Goal: Task Accomplishment & Management: Use online tool/utility

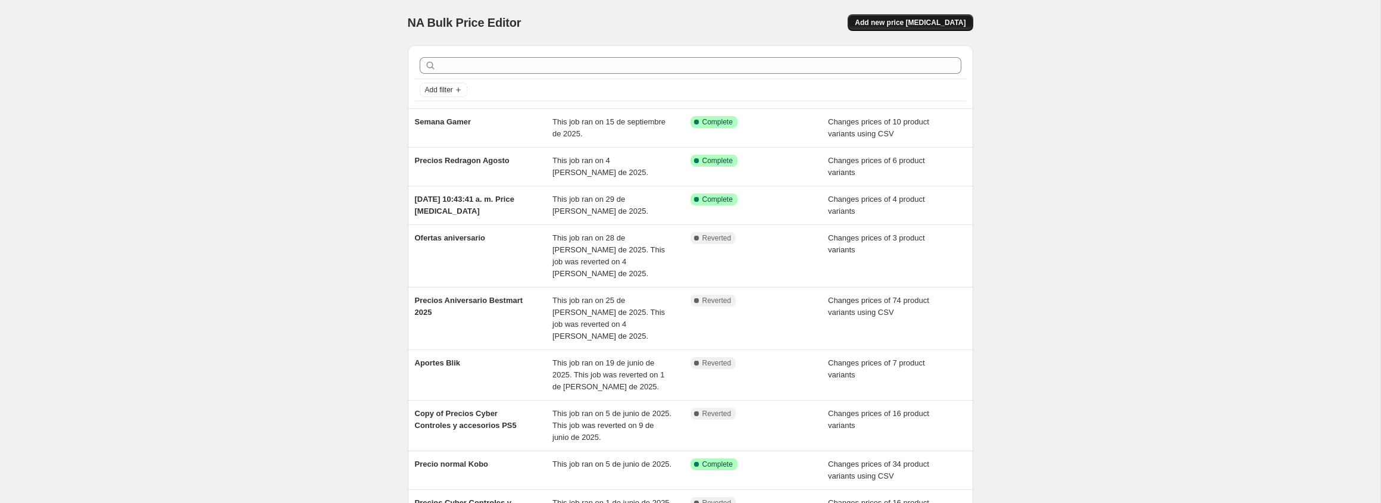
click at [902, 24] on span "Add new price [MEDICAL_DATA]" at bounding box center [910, 23] width 111 height 10
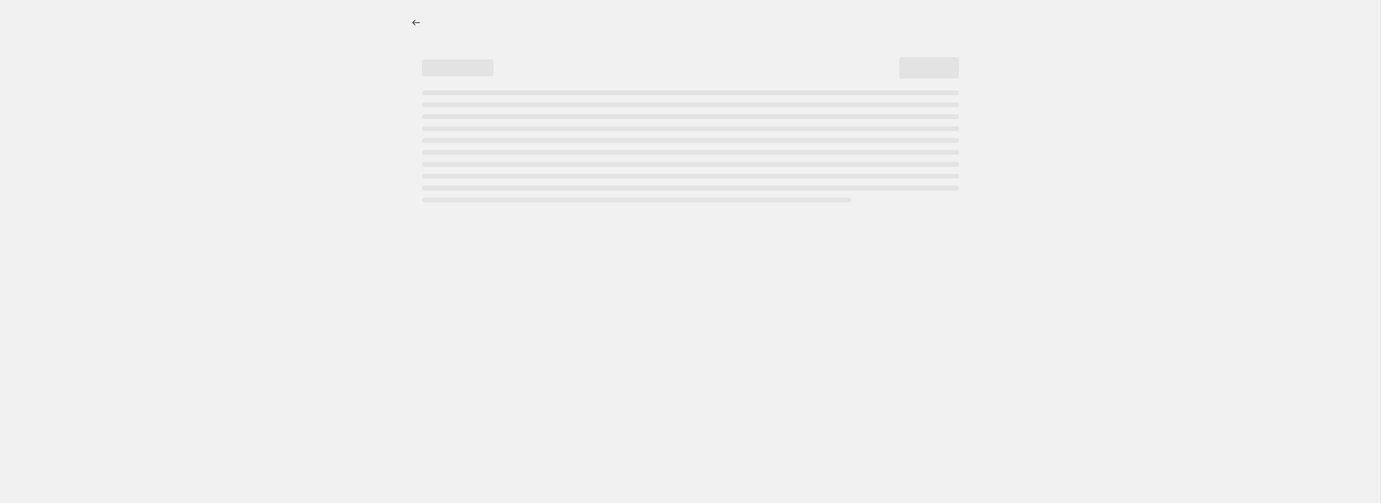
select select "percentage"
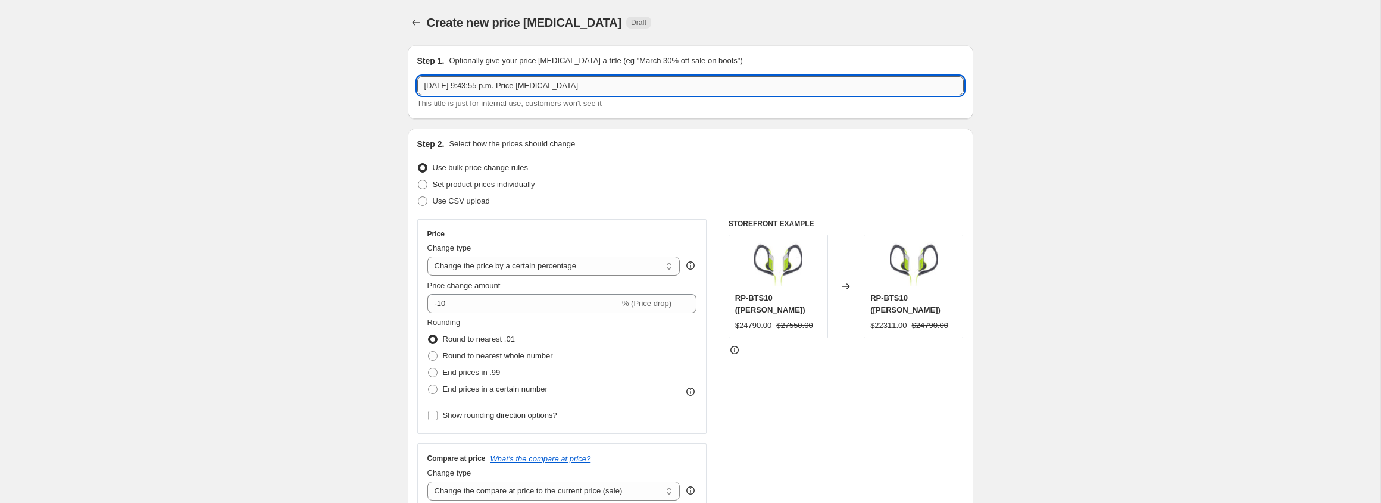
click at [558, 89] on input "[DATE] 9:43:55 p.m. Price [MEDICAL_DATA]" at bounding box center [690, 85] width 546 height 19
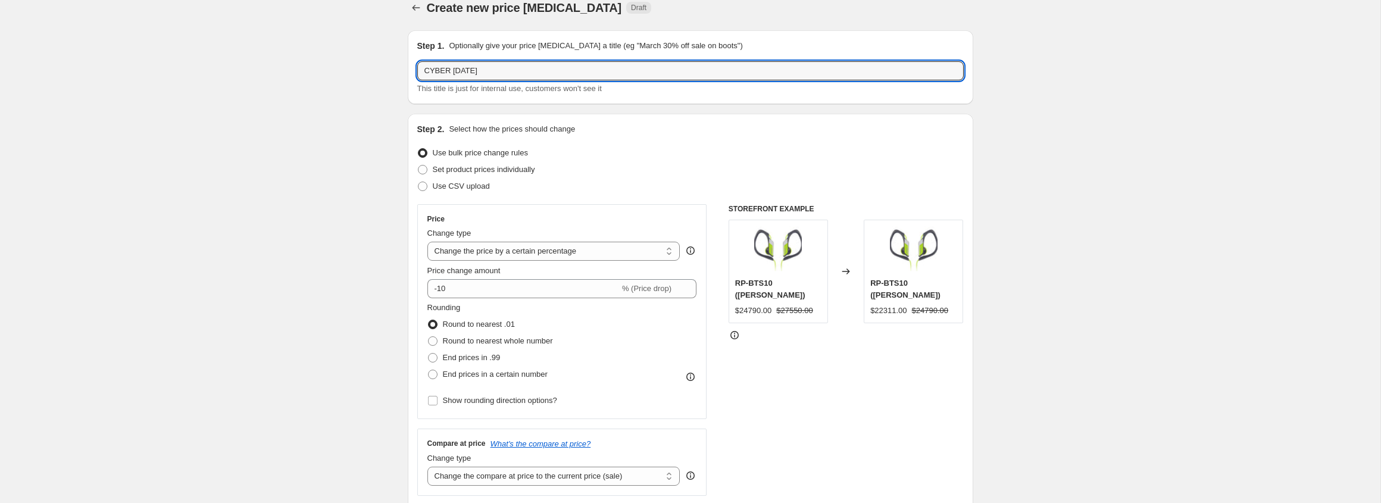
scroll to position [23, 0]
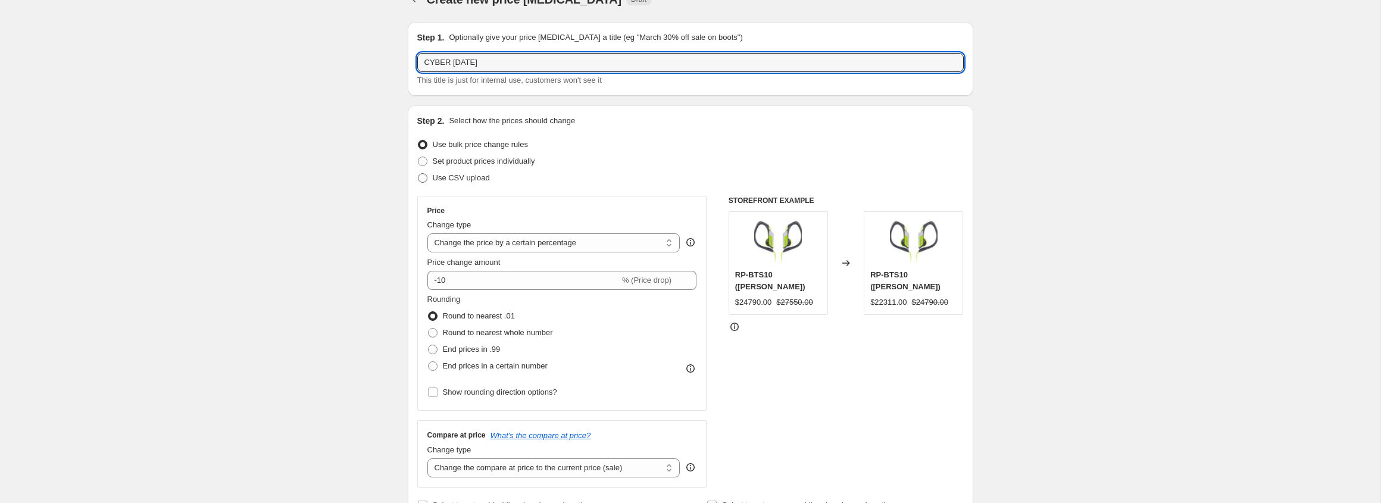
type input "CYBER [DATE]"
click at [429, 182] on label "Use CSV upload" at bounding box center [453, 178] width 73 height 17
click at [418, 174] on input "Use CSV upload" at bounding box center [418, 173] width 1 height 1
radio input "true"
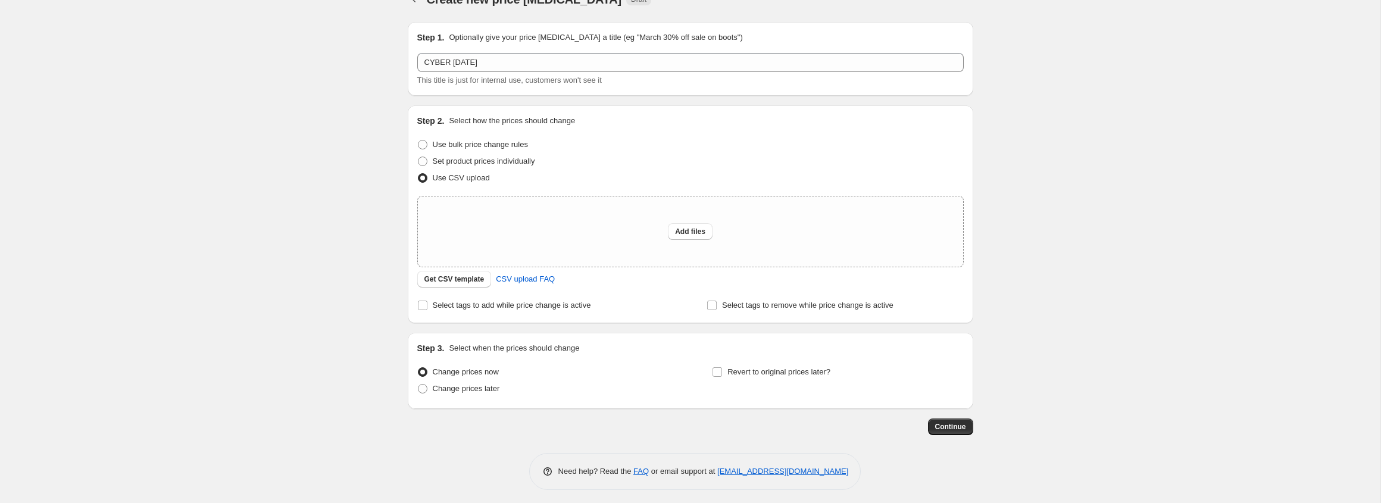
scroll to position [28, 0]
click at [469, 277] on span "Get CSV template" at bounding box center [454, 275] width 60 height 10
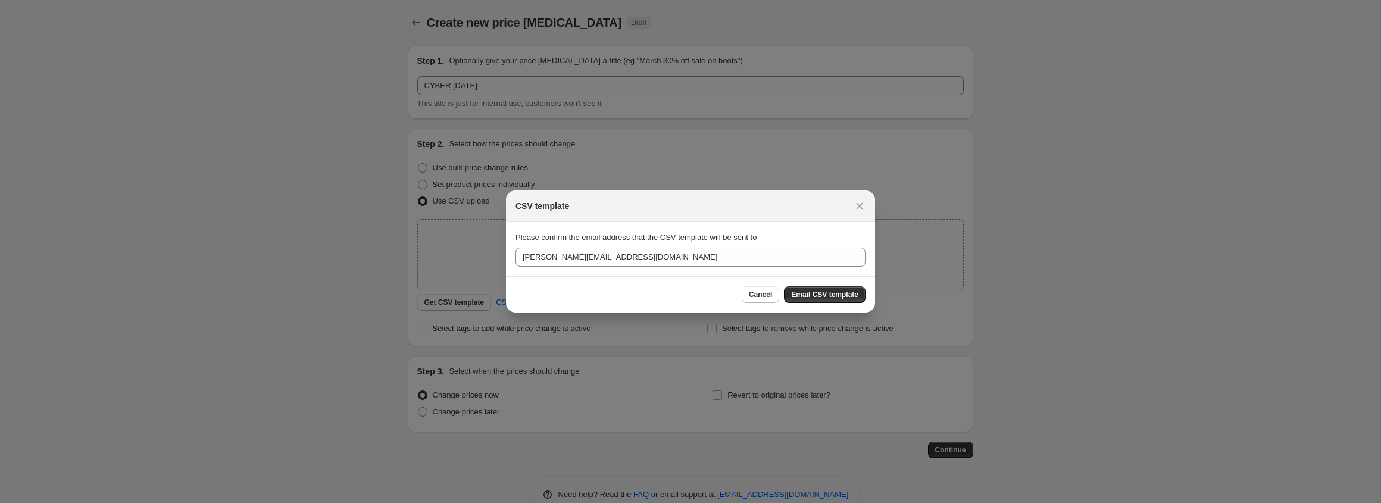
scroll to position [0, 0]
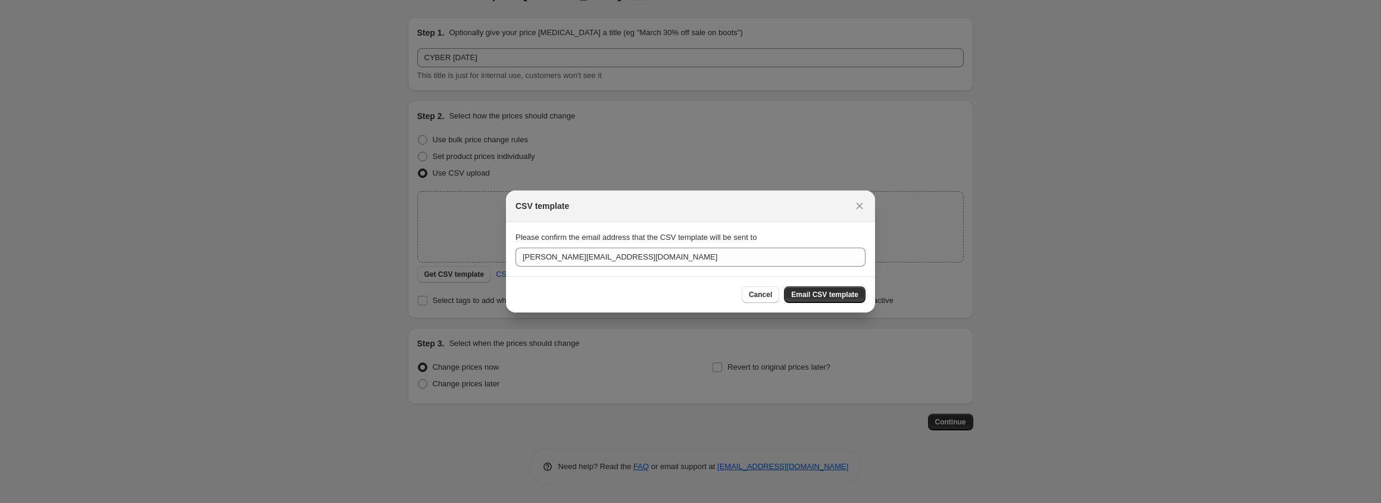
click at [820, 295] on span "Email CSV template" at bounding box center [824, 295] width 67 height 10
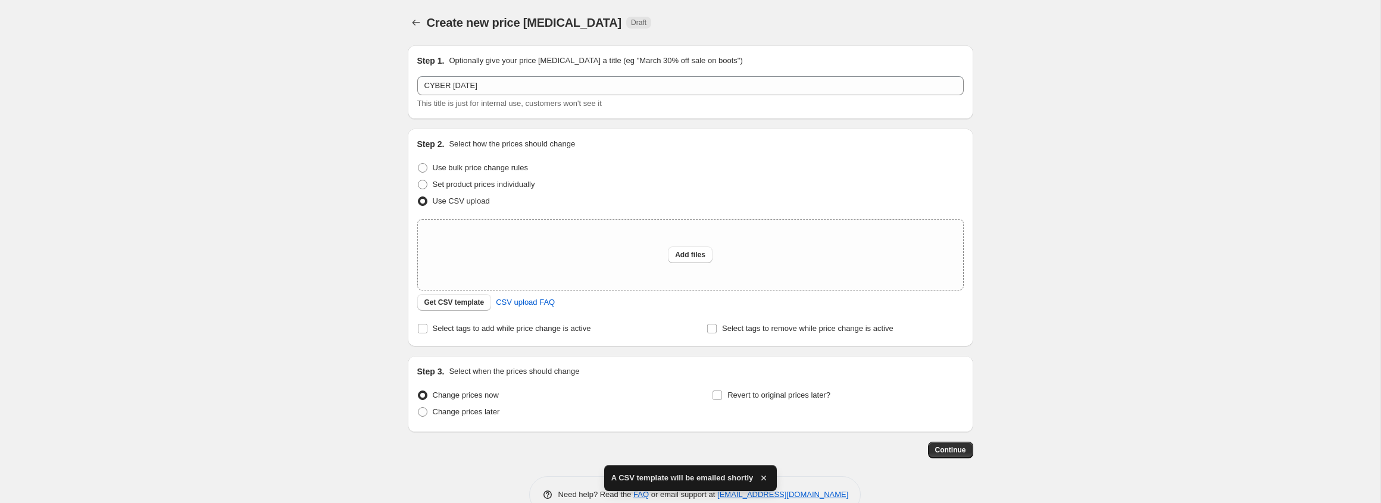
scroll to position [28, 0]
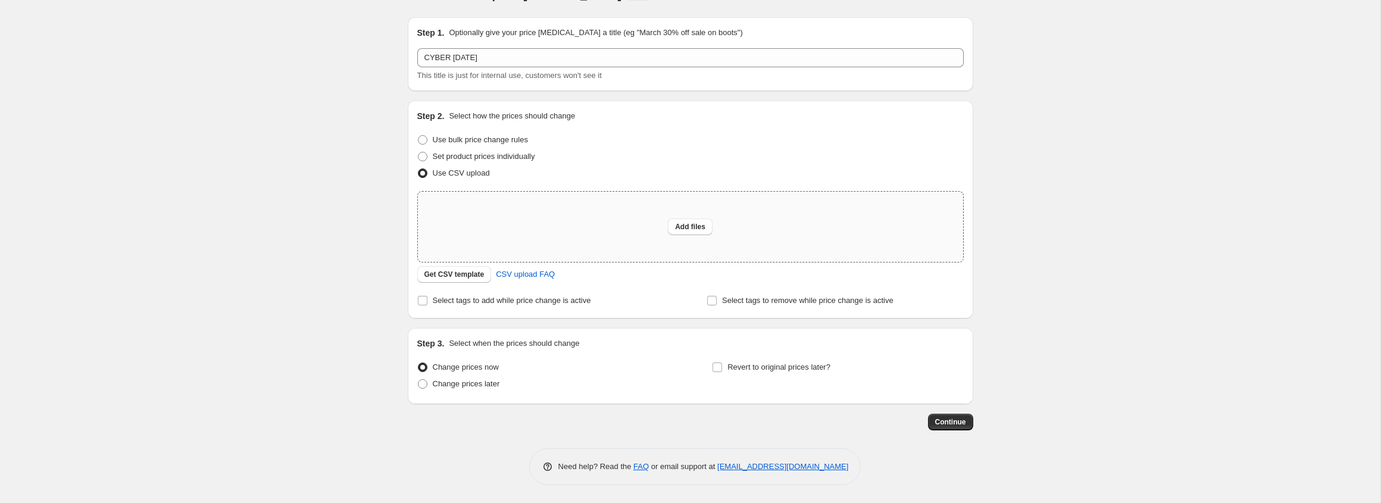
click at [664, 219] on div "Add files" at bounding box center [690, 227] width 545 height 70
type input "C:\fakepath\csv_template_user_20735-3 - csv_template_user_20735-3.csv"
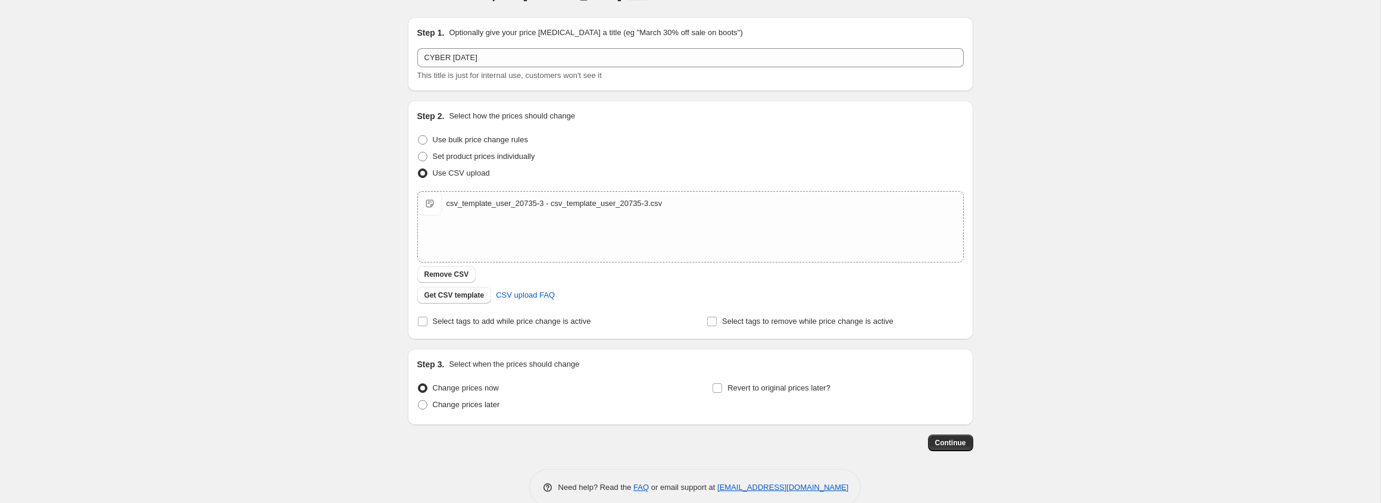
scroll to position [49, 0]
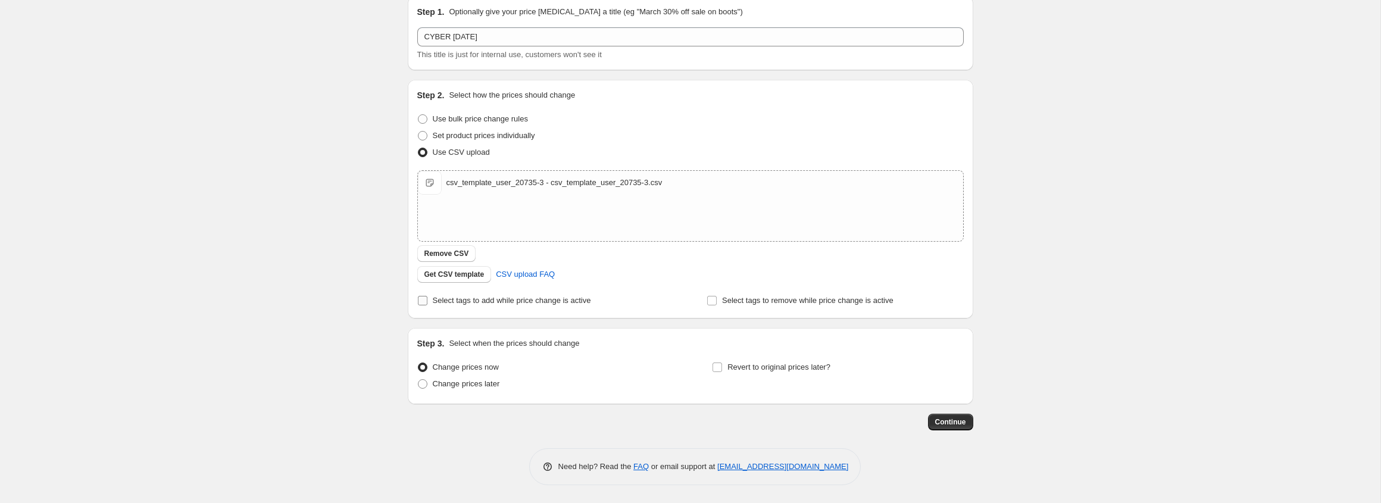
click at [421, 296] on input "Select tags to add while price change is active" at bounding box center [423, 301] width 10 height 10
checkbox input "true"
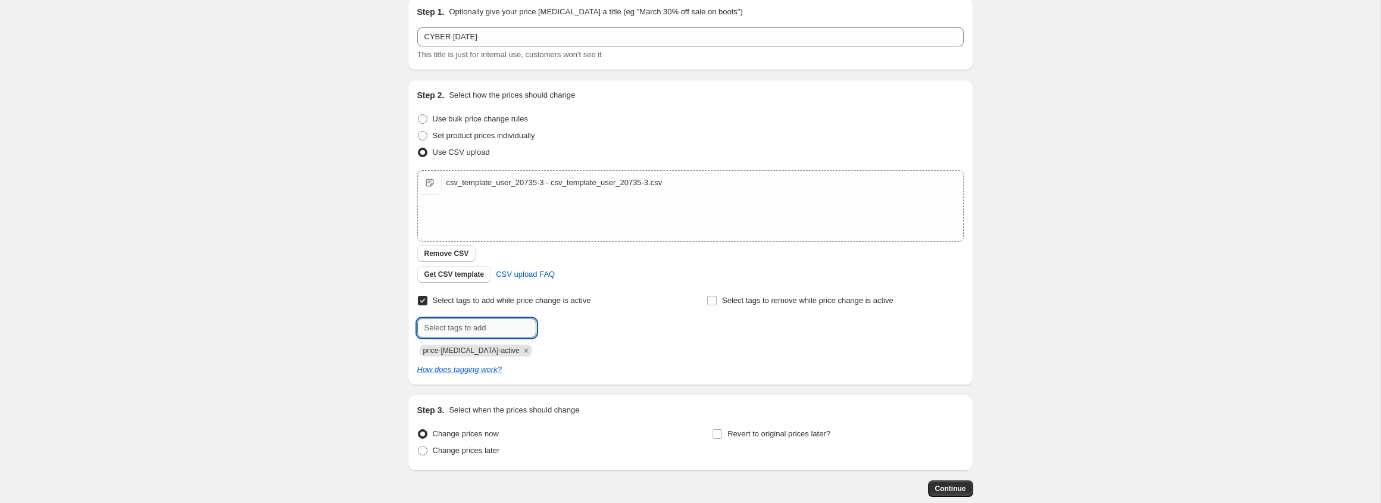
click at [474, 327] on input "text" at bounding box center [476, 327] width 119 height 19
type input "CYBER"
click at [711, 301] on input "Select tags to remove while price change is active" at bounding box center [712, 301] width 10 height 10
checkbox input "true"
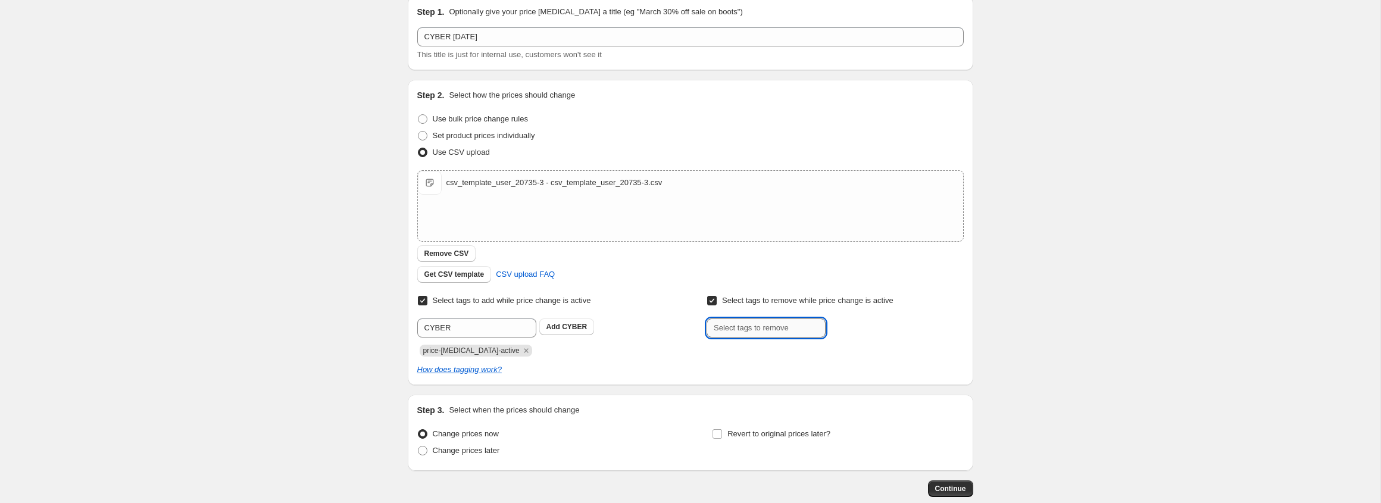
click at [723, 332] on input "text" at bounding box center [766, 327] width 119 height 19
type input "CYBER"
click at [336, 277] on div "Create new price [MEDICAL_DATA]. This page is ready Create new price [MEDICAL_D…" at bounding box center [690, 260] width 1380 height 618
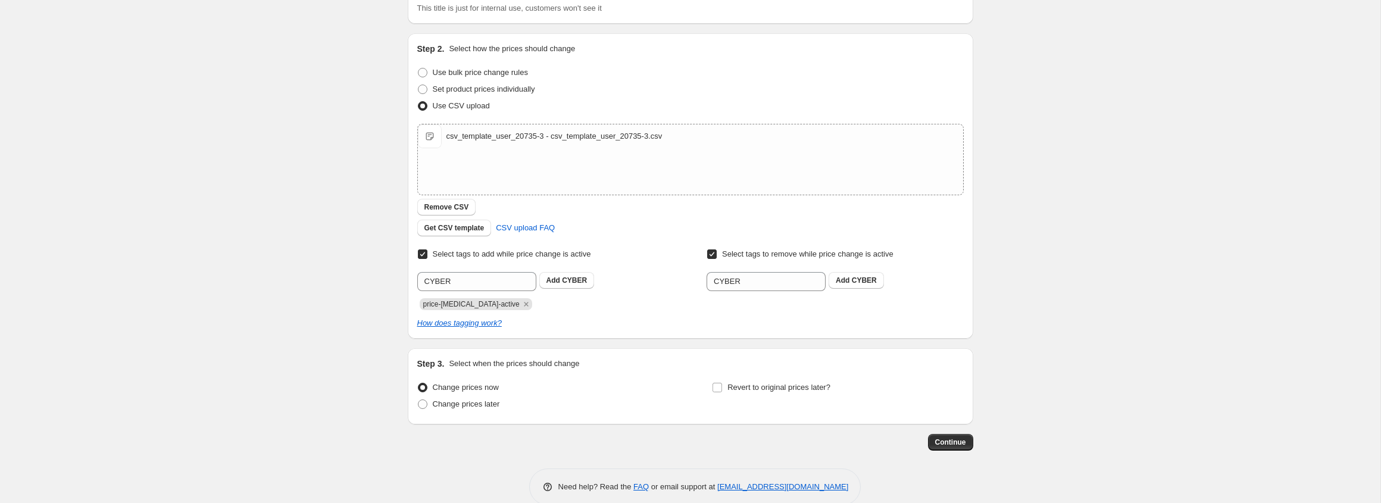
scroll to position [115, 0]
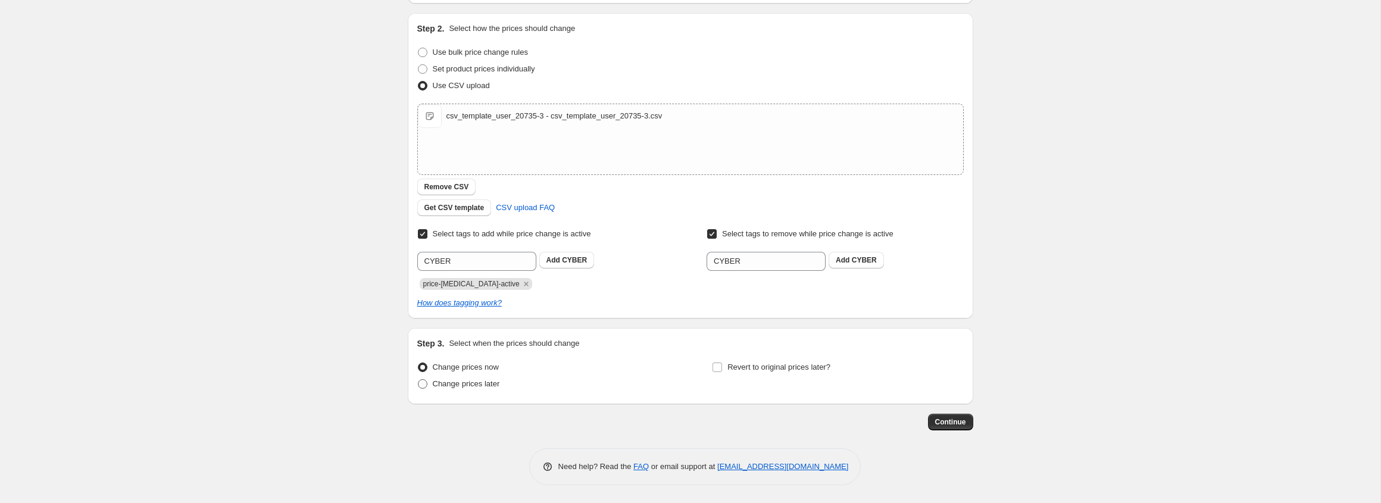
click at [427, 383] on span at bounding box center [423, 384] width 10 height 10
click at [418, 380] on input "Change prices later" at bounding box center [418, 379] width 1 height 1
radio input "true"
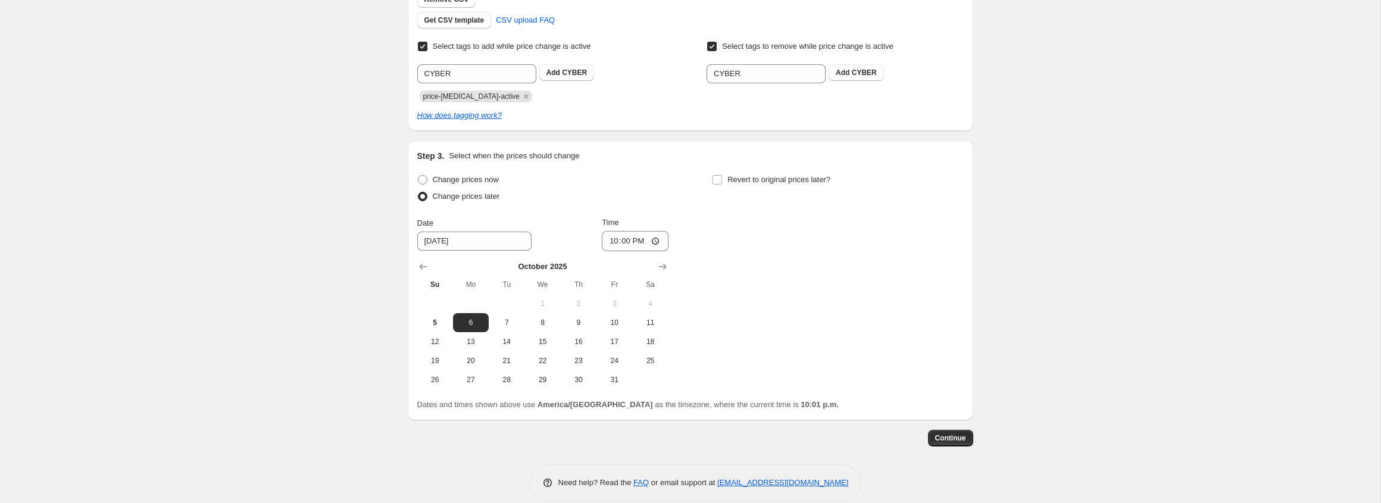
scroll to position [306, 0]
click at [436, 317] on span "5" at bounding box center [435, 320] width 26 height 10
type input "[DATE]"
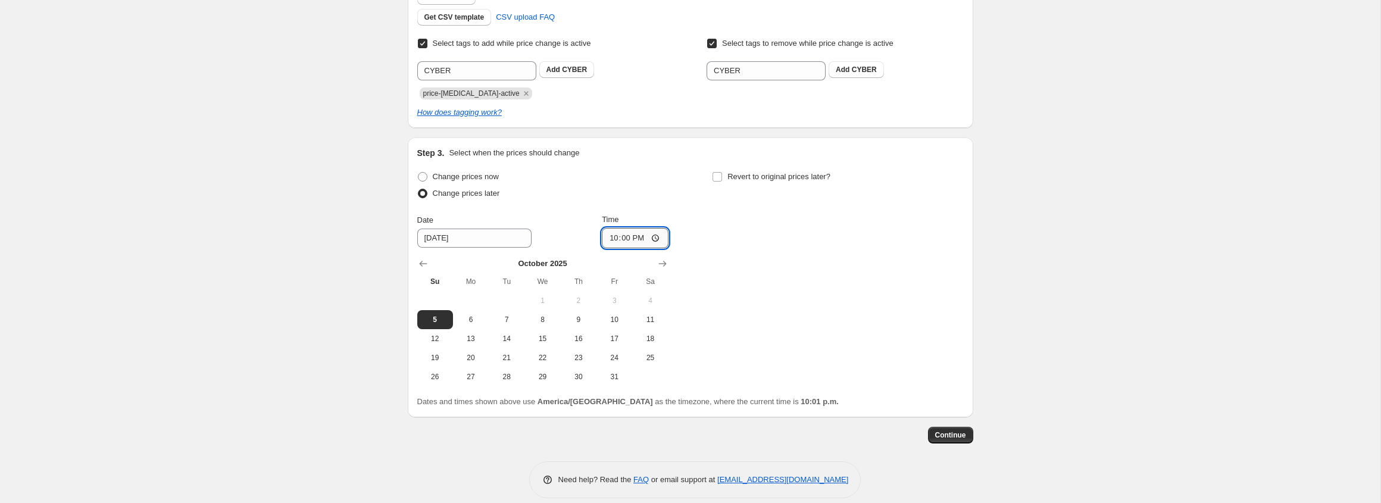
click at [611, 237] on input "22:00" at bounding box center [635, 238] width 67 height 20
click at [461, 177] on span "Change prices now" at bounding box center [466, 176] width 66 height 9
click at [418, 173] on input "Change prices now" at bounding box center [418, 172] width 1 height 1
radio input "true"
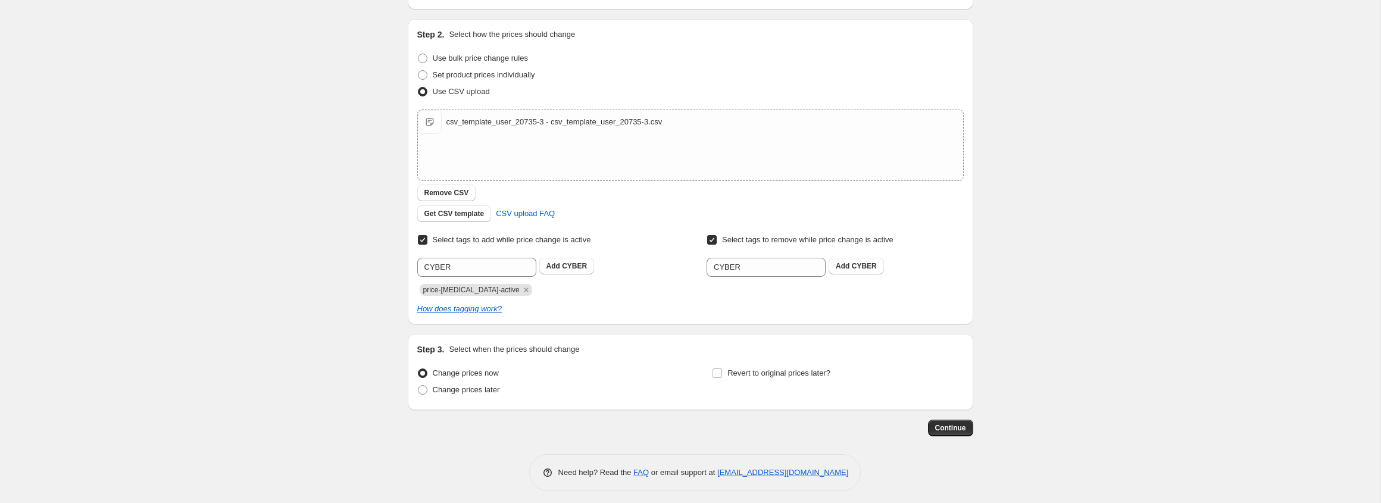
scroll to position [115, 0]
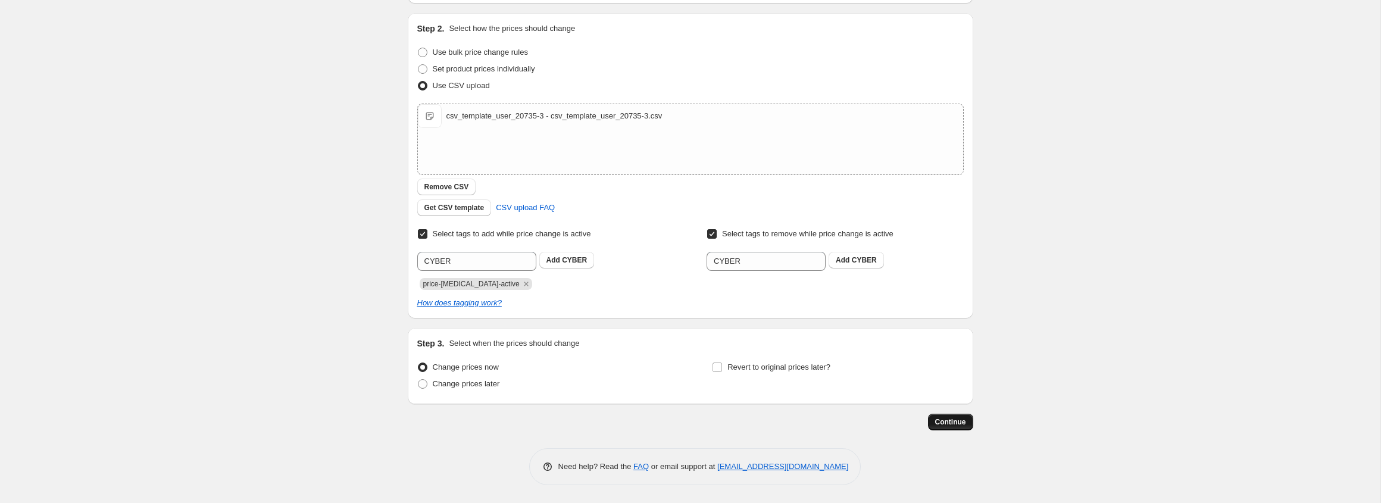
click at [938, 420] on span "Continue" at bounding box center [950, 422] width 31 height 10
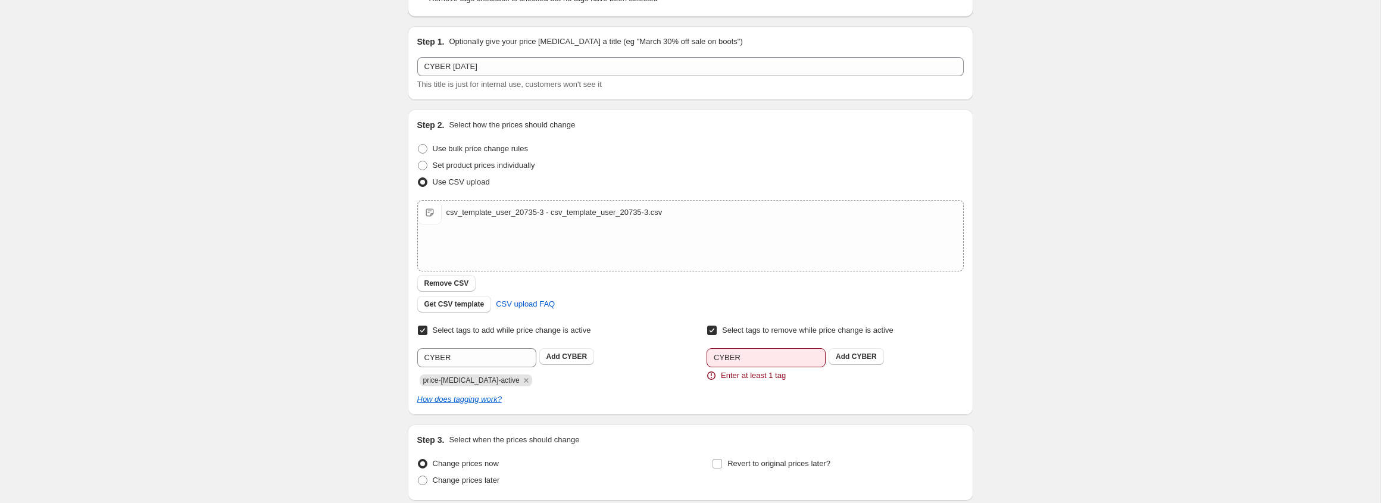
scroll to position [101, 0]
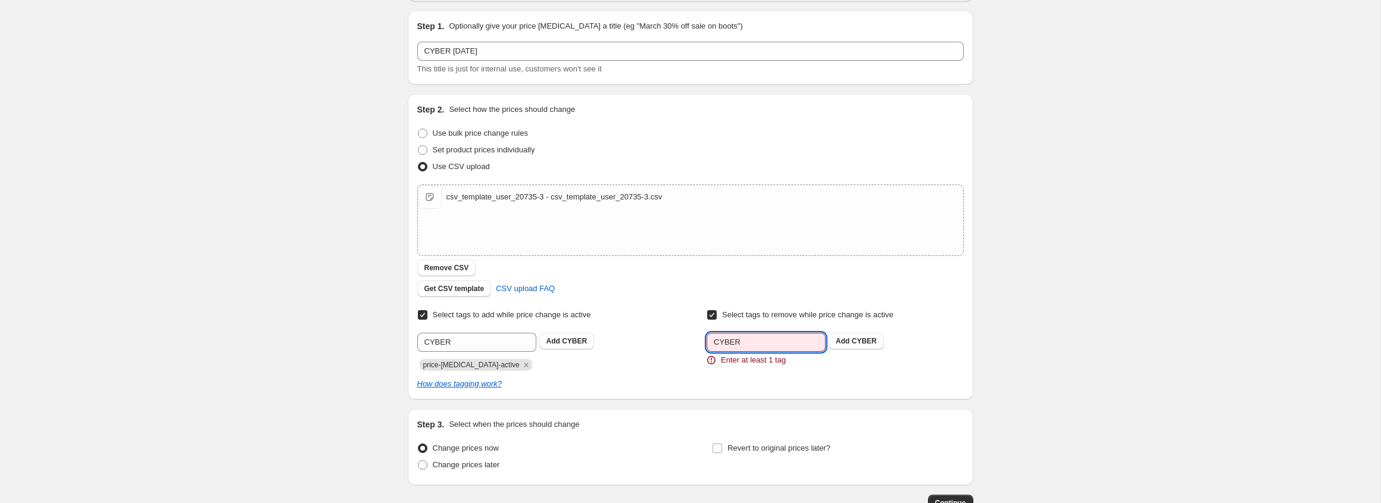
click at [741, 346] on input "CYBER" at bounding box center [766, 342] width 119 height 19
drag, startPoint x: 858, startPoint y: 343, endPoint x: 852, endPoint y: 343, distance: 6.5
click at [858, 343] on span "CYBER" at bounding box center [864, 341] width 25 height 8
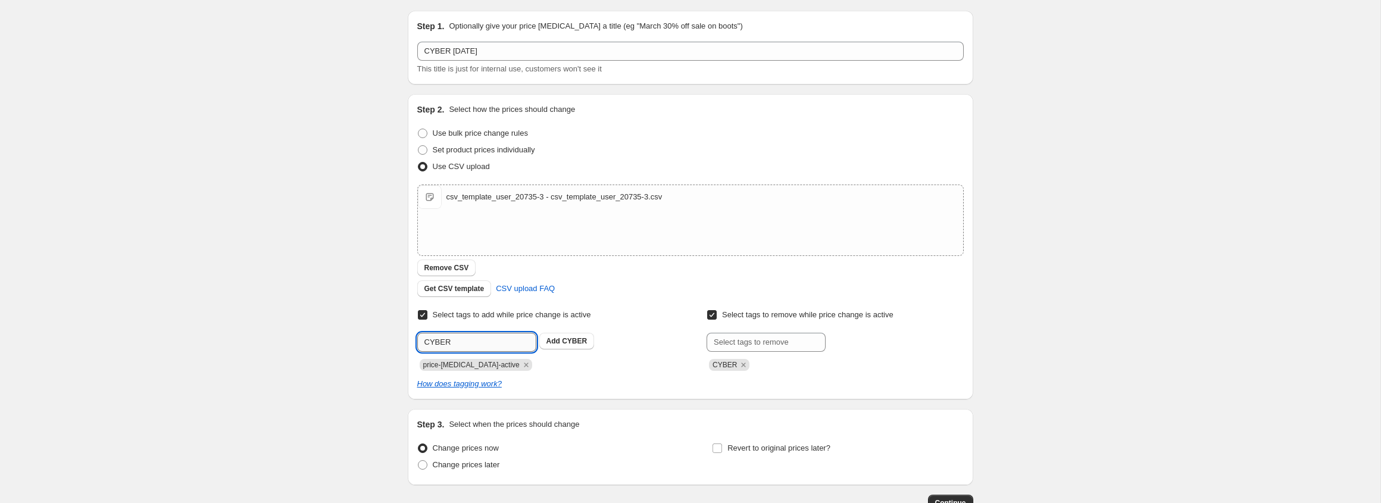
click at [502, 338] on input "CYBER" at bounding box center [476, 342] width 119 height 19
click at [564, 343] on span "CYBER" at bounding box center [574, 341] width 25 height 8
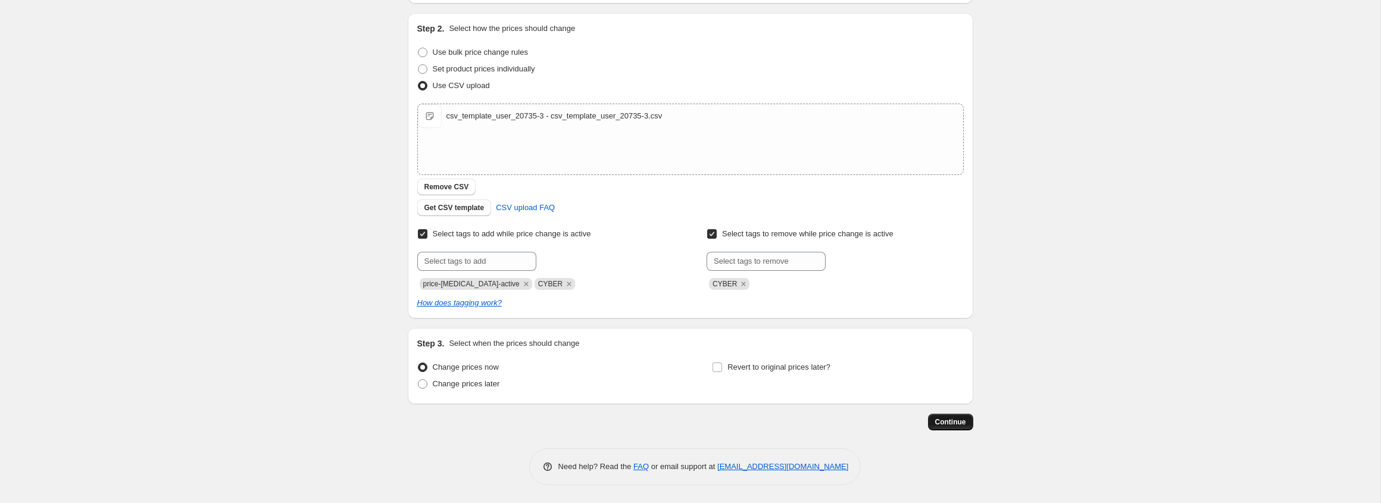
click at [962, 425] on span "Continue" at bounding box center [950, 422] width 31 height 10
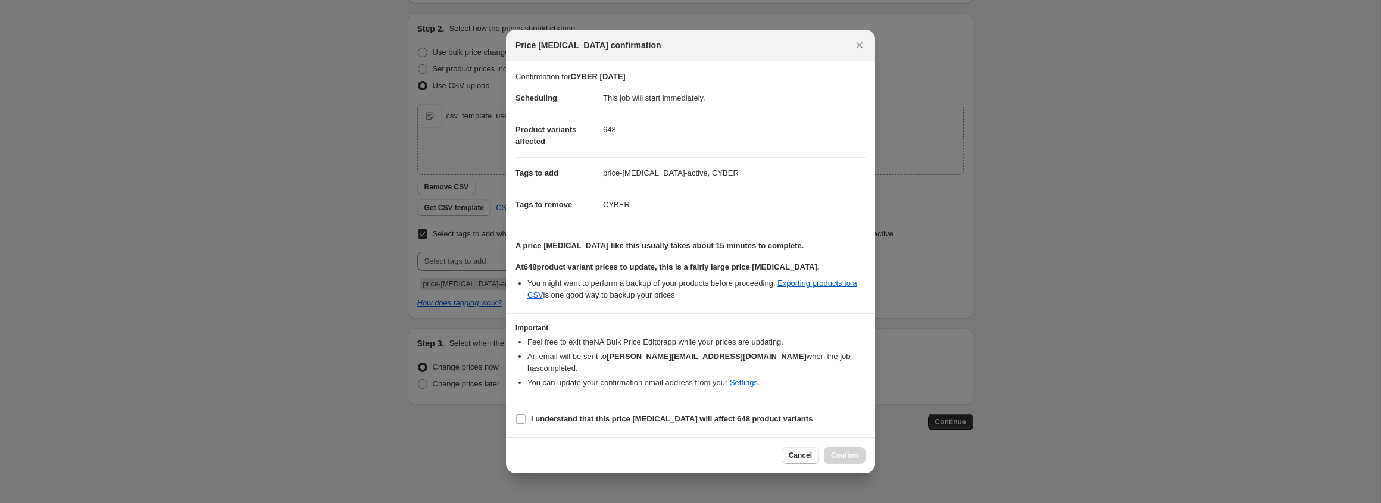
drag, startPoint x: 520, startPoint y: 410, endPoint x: 593, endPoint y: 426, distance: 74.8
click at [521, 414] on input "I understand that this price [MEDICAL_DATA] will affect 648 product variants" at bounding box center [521, 419] width 10 height 10
checkbox input "true"
click at [855, 451] on span "Confirm" at bounding box center [844, 456] width 27 height 10
